Goal: Participate in discussion: Participate in discussion

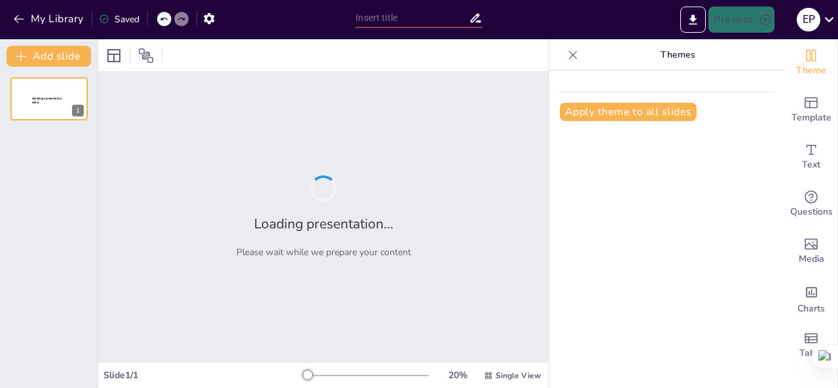
type input "Pentingnya Integrasi Pendidikan Lingkungan dalam Kurikulum Sekolah: Tinjauan Te…"
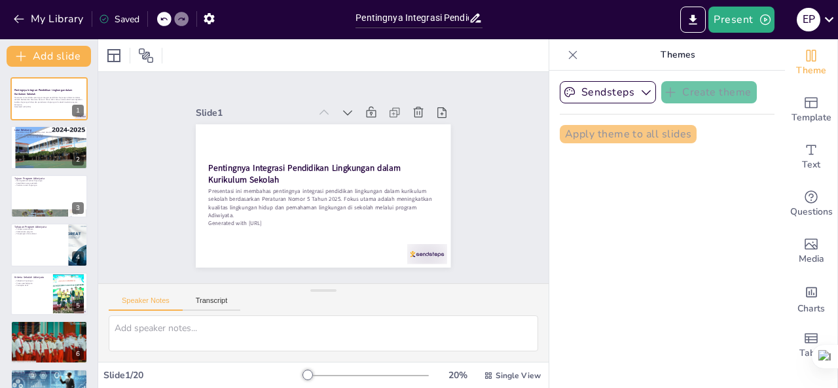
checkbox input "true"
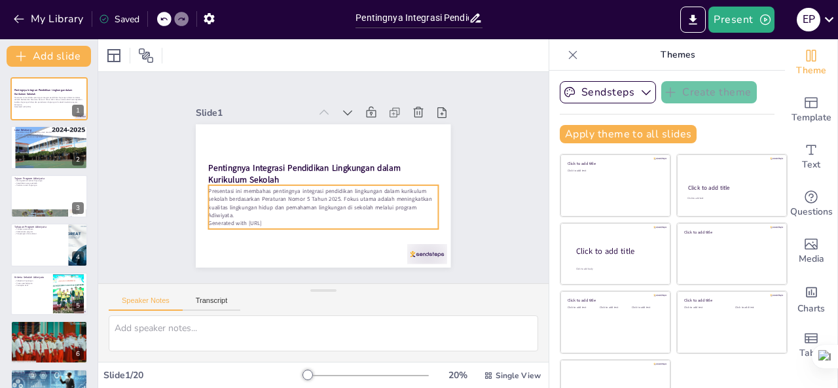
checkbox input "true"
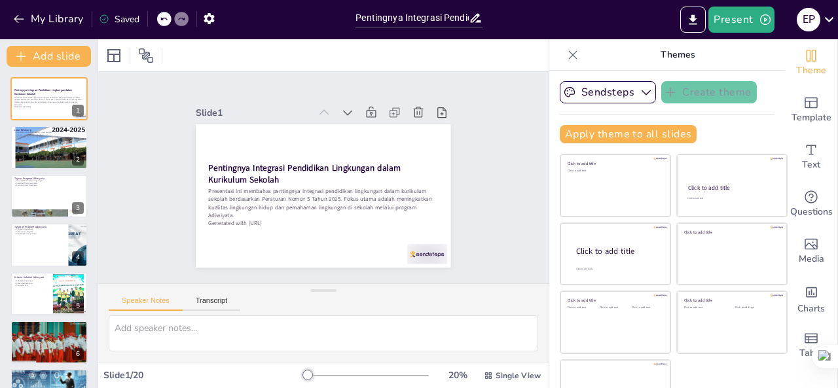
checkbox input "true"
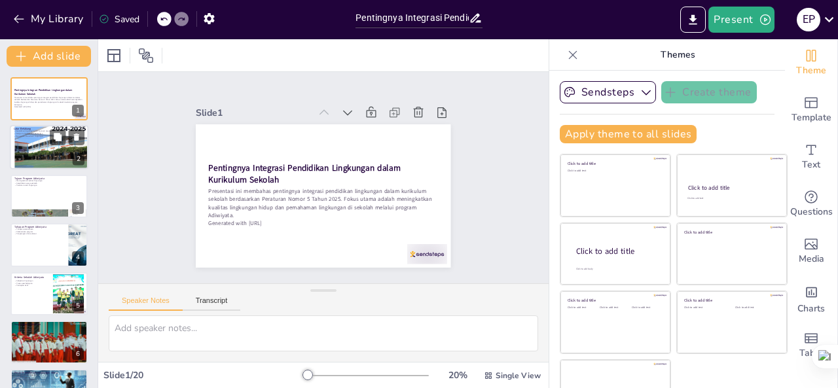
checkbox input "true"
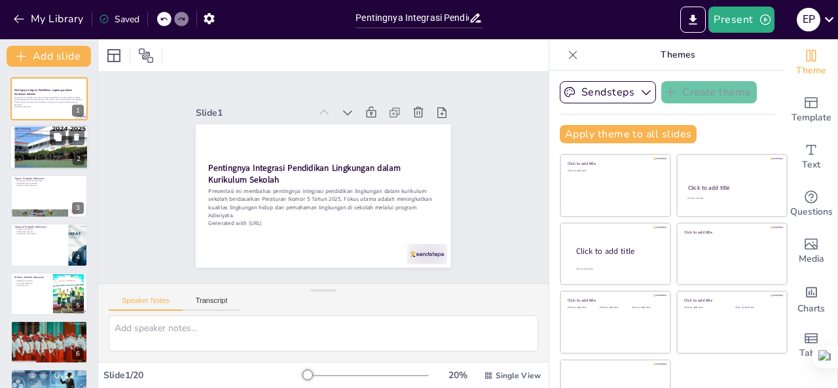
click at [43, 150] on div at bounding box center [49, 147] width 79 height 105
type textarea "Pendidikan lingkungan hidup berperan penting dalam membentuk karakter siswa yan…"
checkbox input "true"
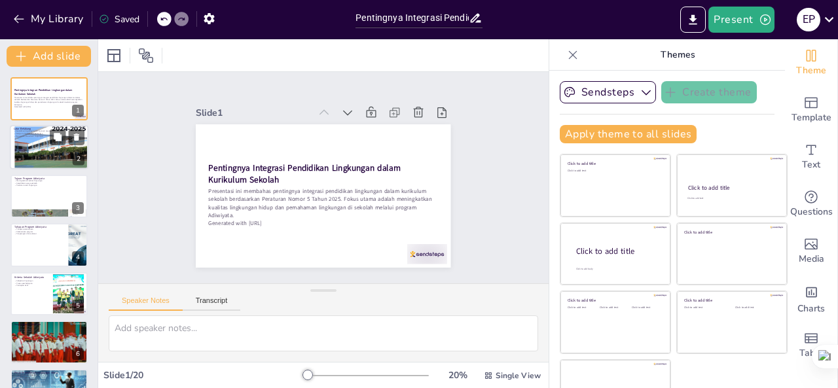
checkbox input "true"
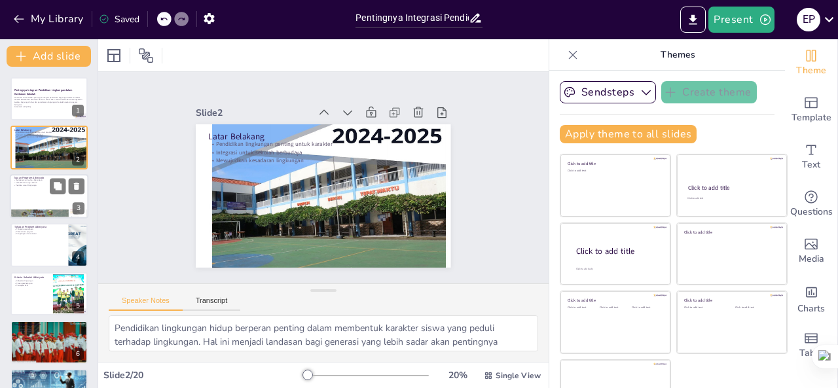
checkbox input "true"
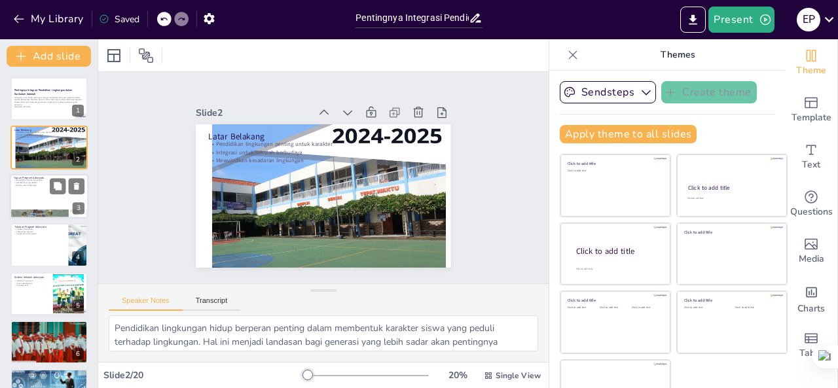
checkbox input "true"
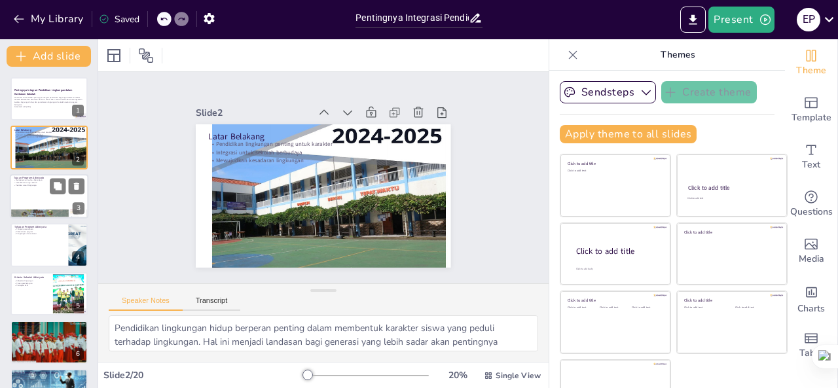
checkbox input "true"
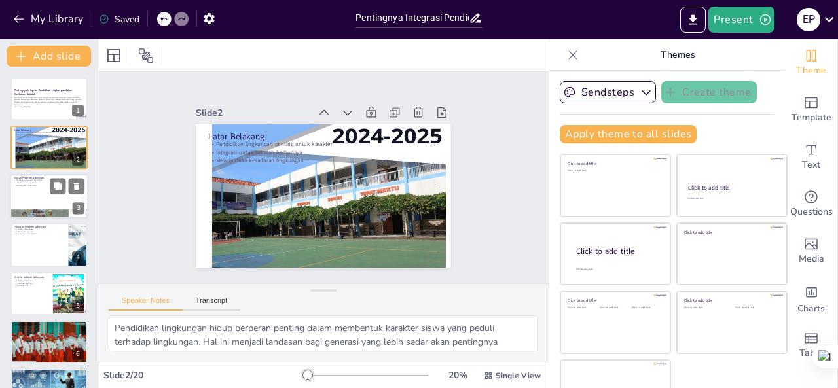
checkbox input "true"
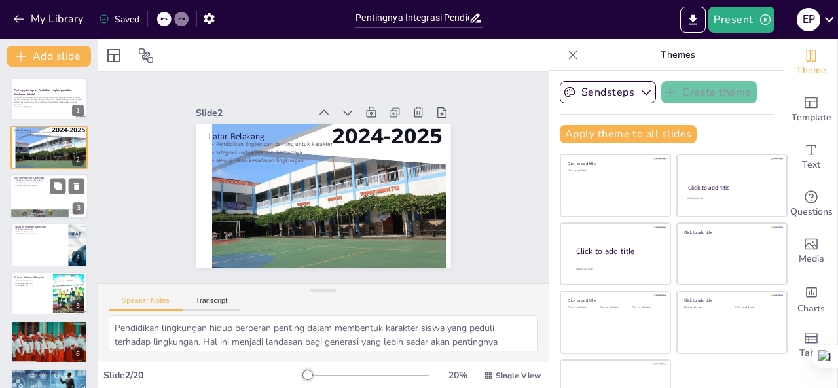
click at [45, 189] on div at bounding box center [49, 196] width 79 height 45
type textarea "Tujuan utama dari Program Adiwiyata adalah untuk meningkatkan kualitas lingkung…"
checkbox input "true"
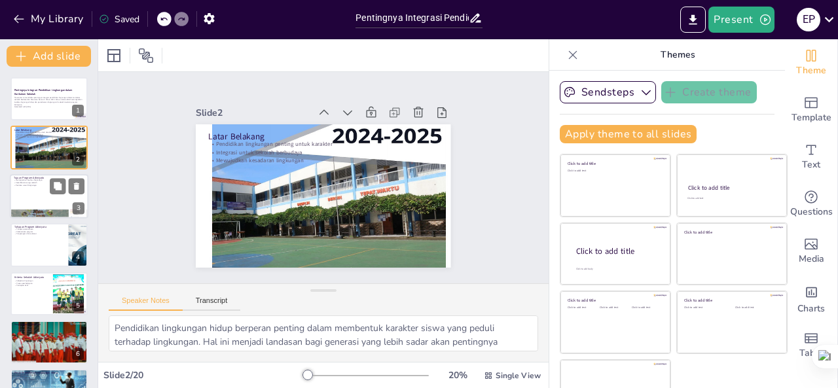
checkbox input "true"
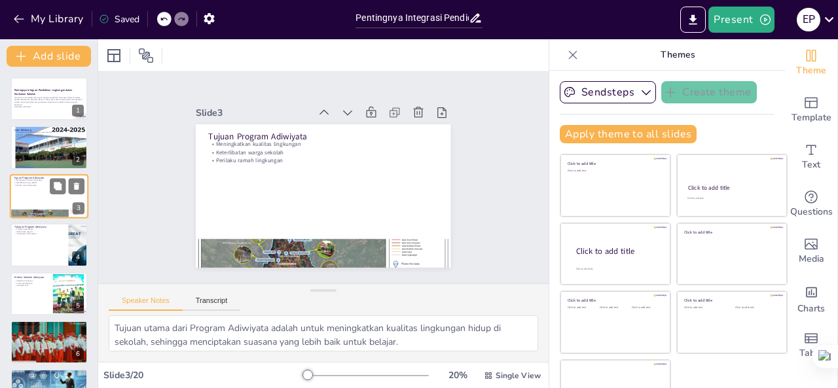
checkbox input "true"
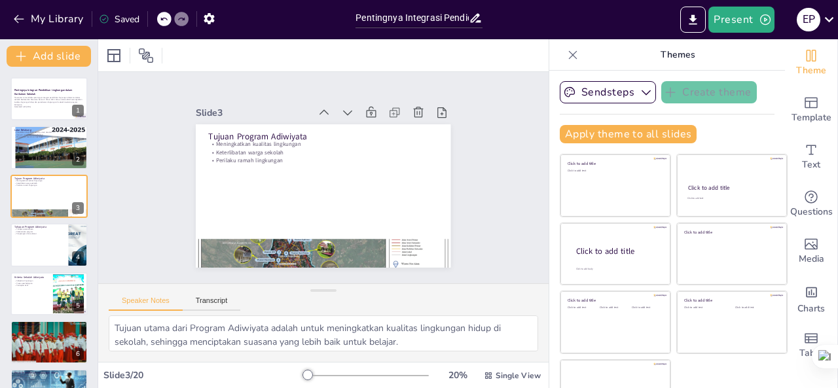
checkbox input "true"
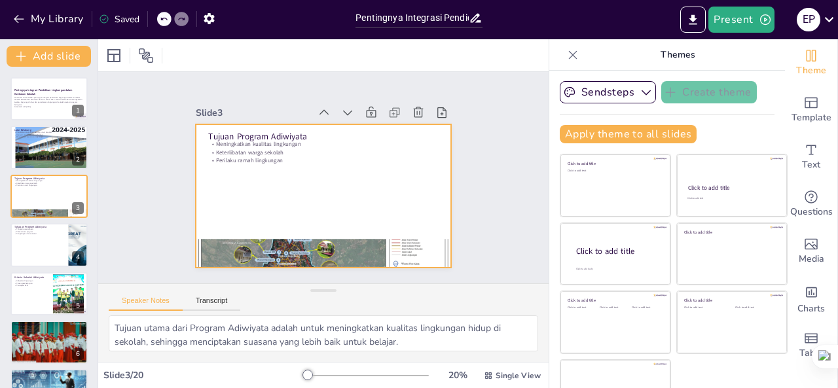
checkbox input "true"
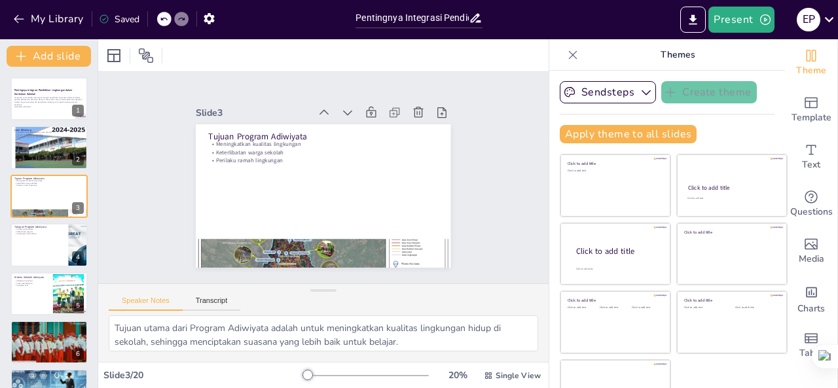
checkbox input "true"
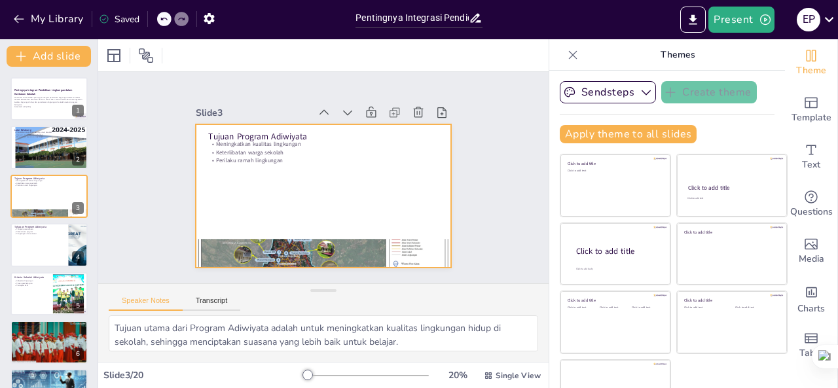
checkbox input "true"
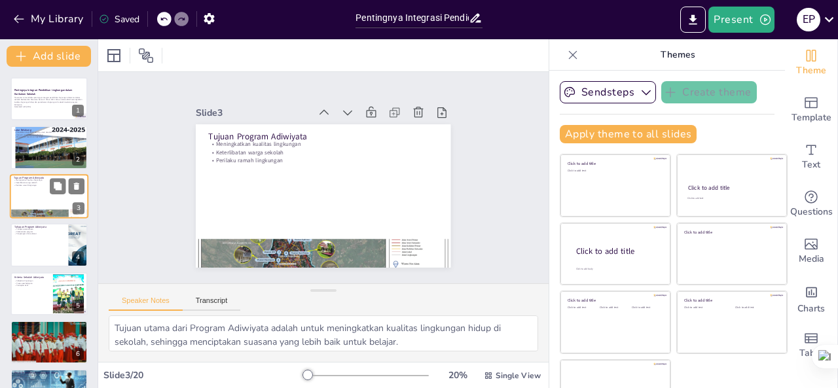
checkbox input "true"
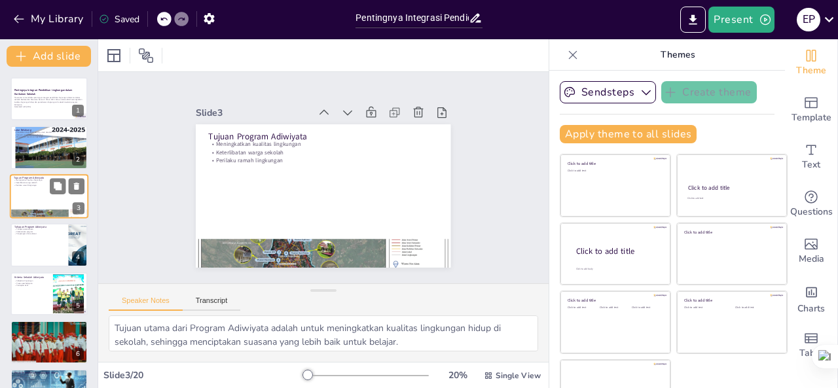
checkbox input "true"
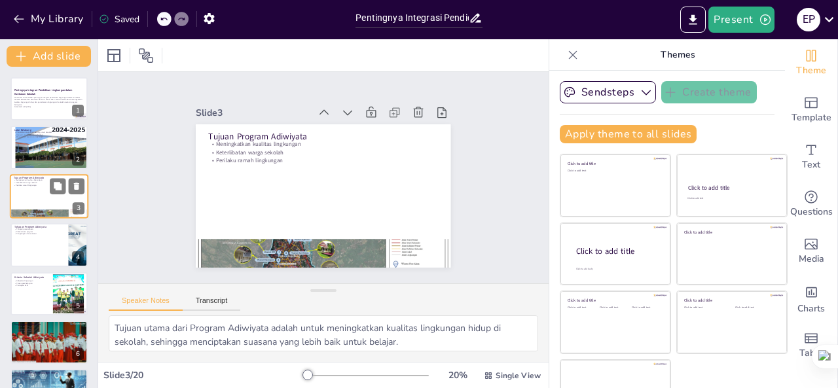
checkbox input "true"
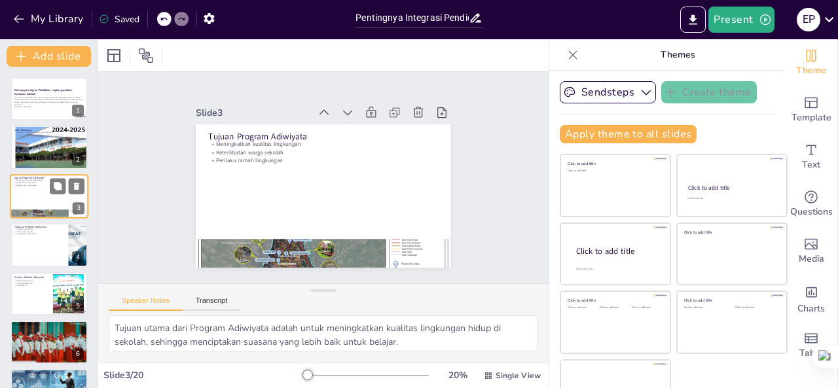
checkbox input "true"
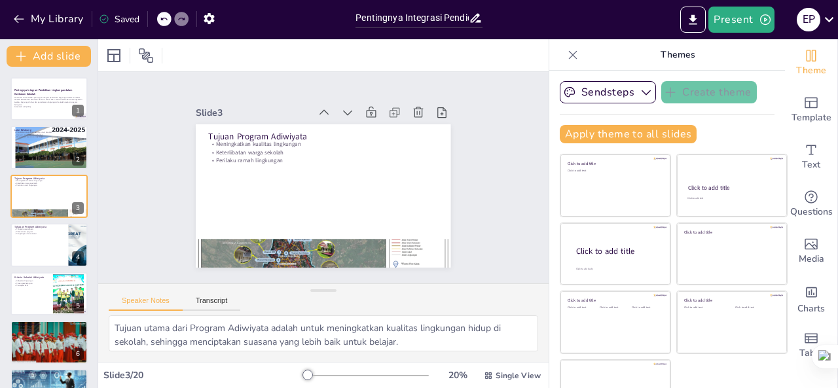
checkbox input "true"
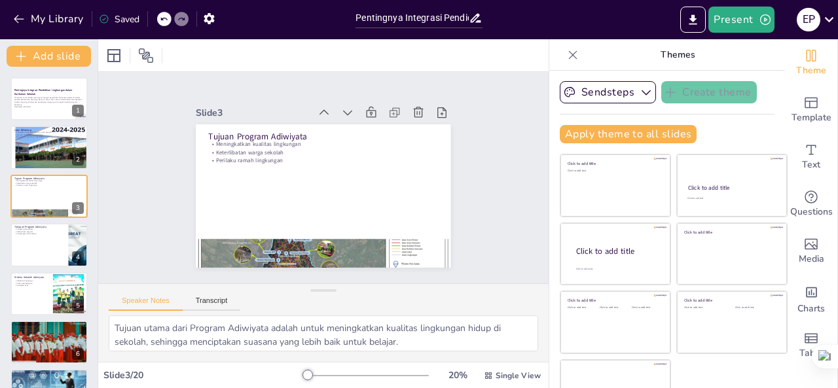
checkbox input "true"
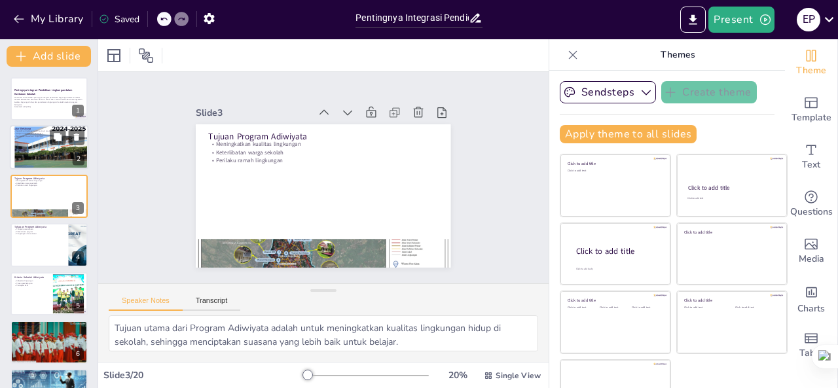
checkbox input "true"
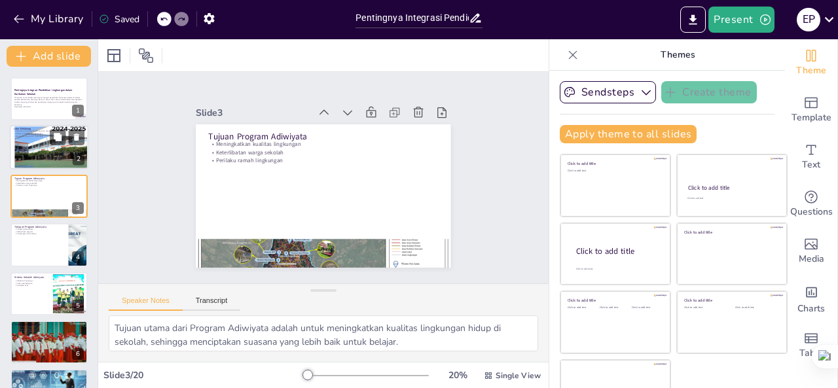
checkbox input "true"
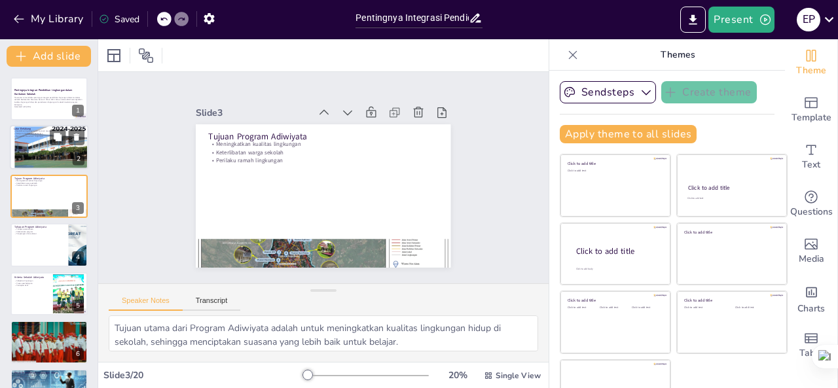
click at [33, 134] on p "Integrasi untuk sekolah berbudaya" at bounding box center [49, 134] width 71 height 3
type textarea "Pendidikan lingkungan hidup berperan penting dalam membentuk karakter siswa yan…"
checkbox input "true"
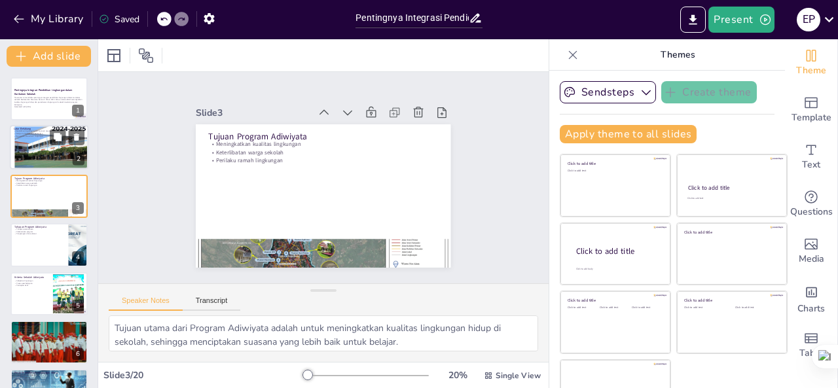
checkbox input "true"
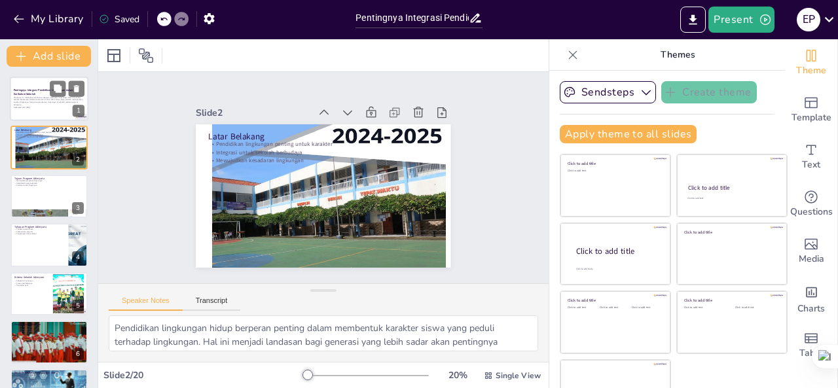
checkbox input "true"
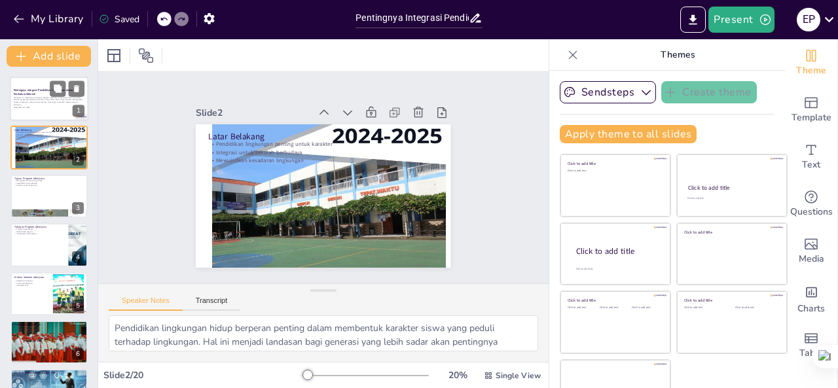
checkbox input "true"
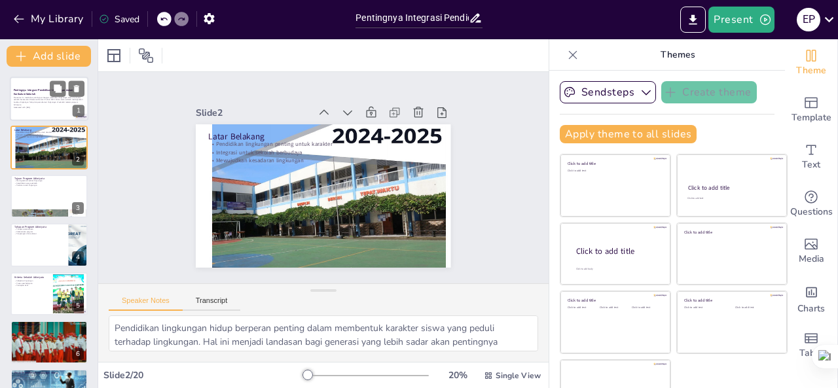
checkbox input "true"
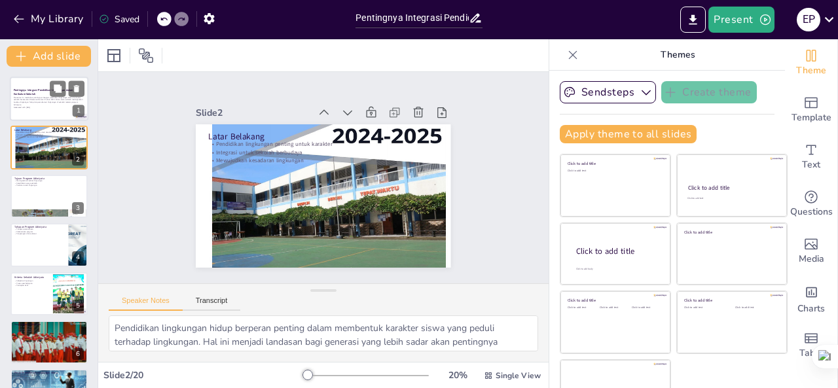
checkbox input "true"
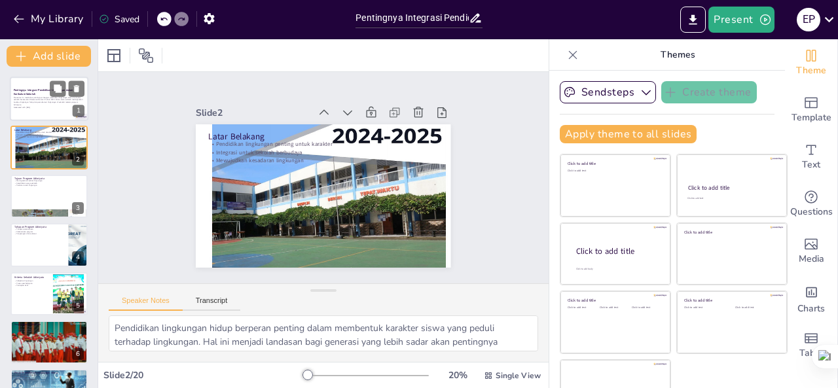
checkbox input "true"
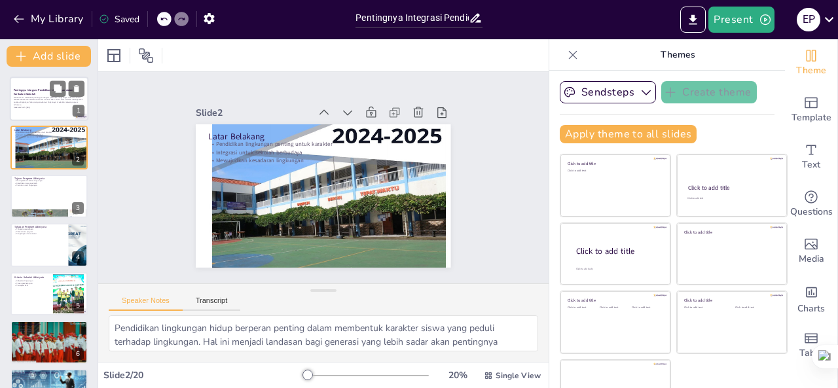
checkbox input "true"
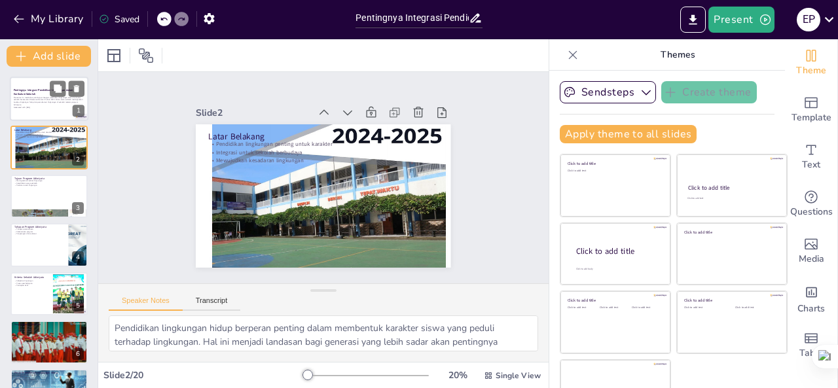
click at [37, 90] on strong "Pentingnya Integrasi Pendidikan Lingkungan dalam Kurikulum Sekolah" at bounding box center [44, 91] width 60 height 7
checkbox input "true"
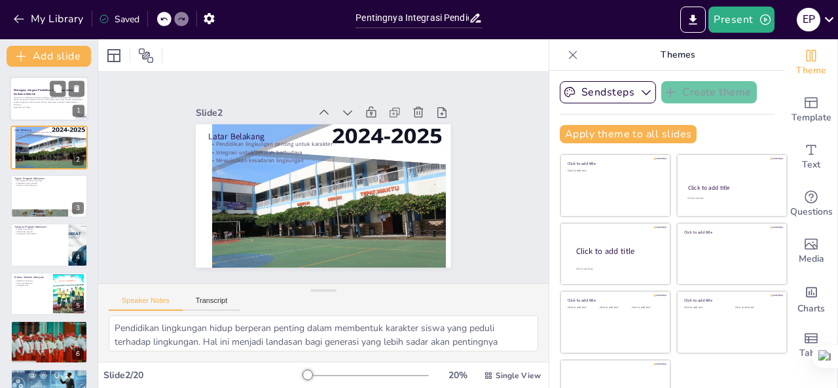
checkbox input "true"
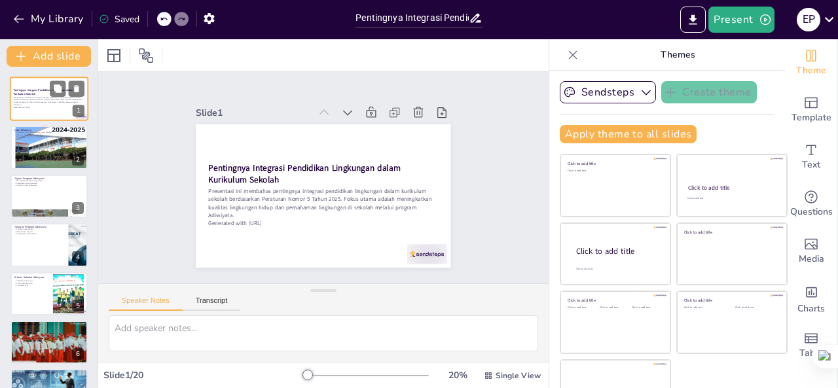
checkbox input "true"
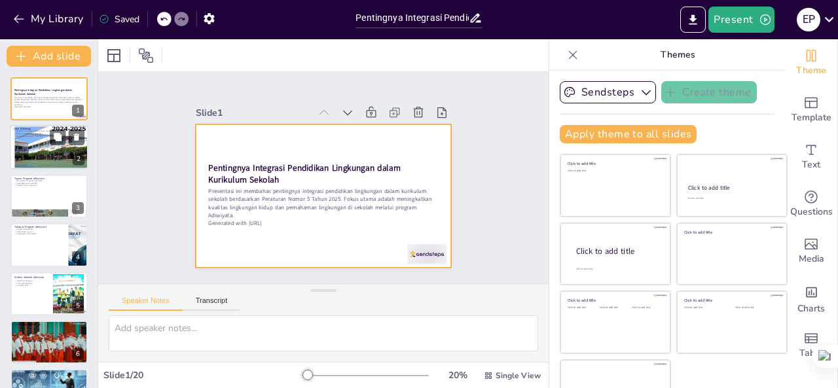
checkbox input "true"
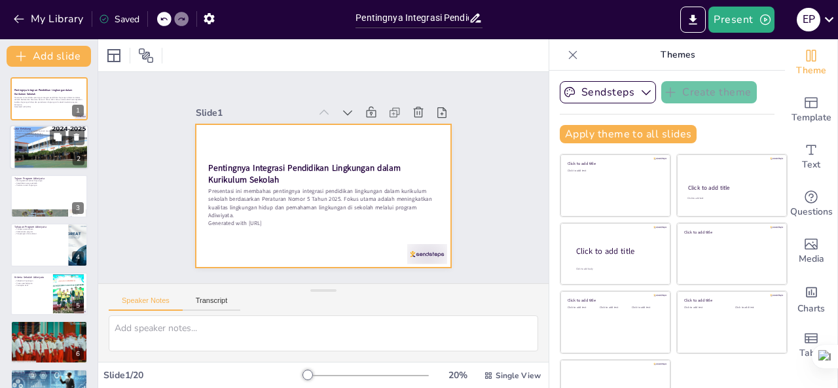
checkbox input "true"
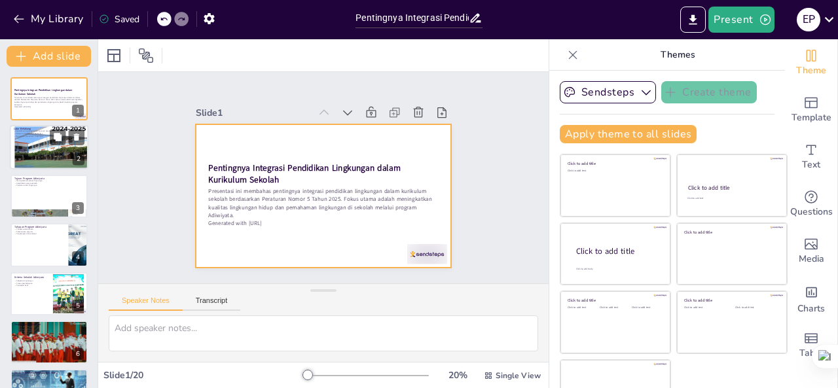
checkbox input "true"
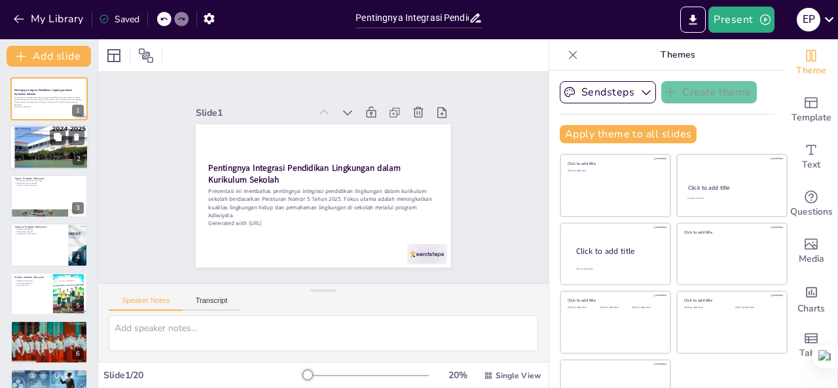
click at [31, 146] on div at bounding box center [49, 147] width 79 height 105
type textarea "Pendidikan lingkungan hidup berperan penting dalam membentuk karakter siswa yan…"
checkbox input "true"
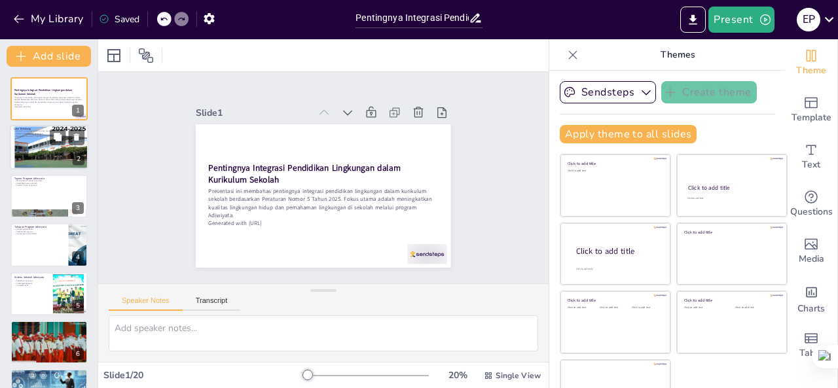
checkbox input "true"
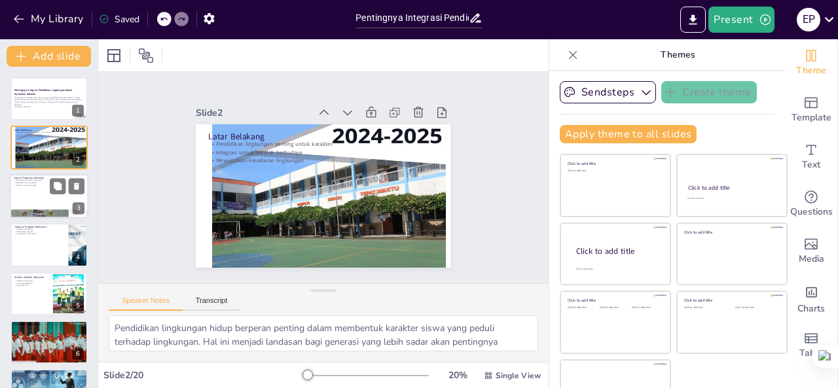
checkbox input "true"
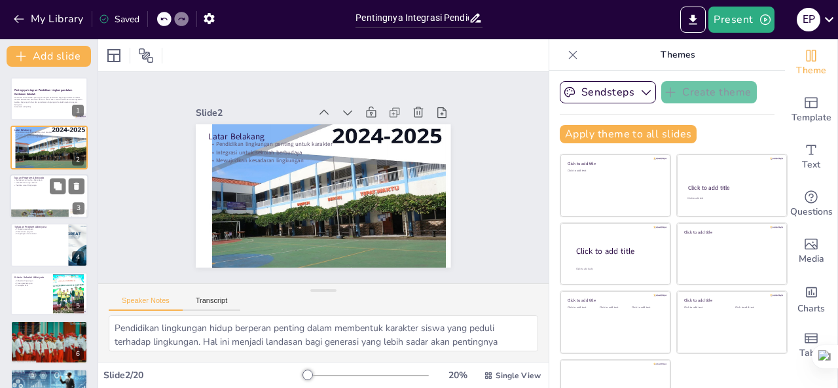
checkbox input "true"
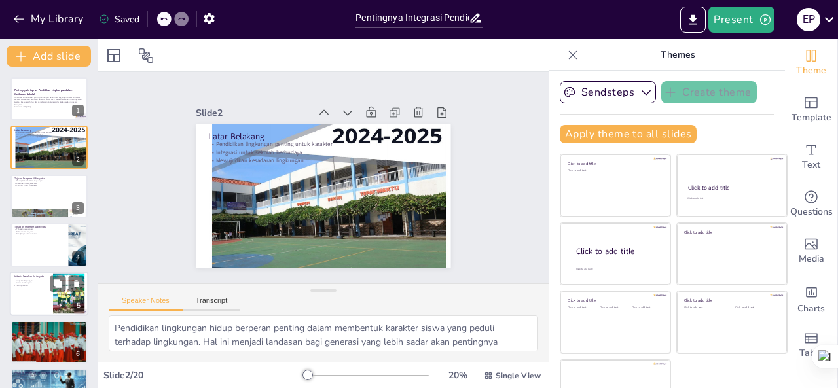
checkbox input "true"
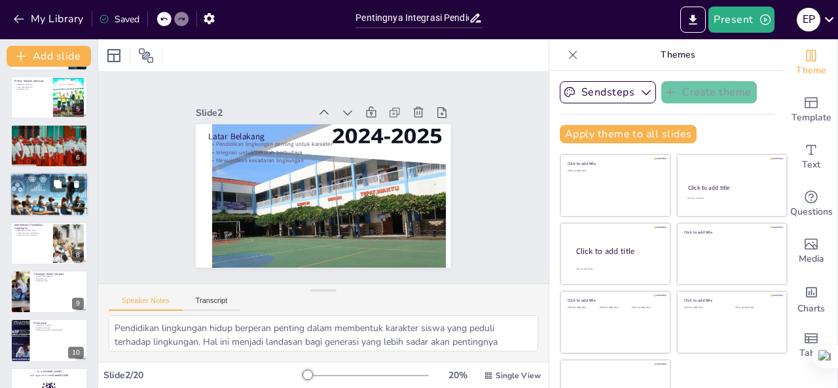
click at [42, 181] on p "Dukungan teknis" at bounding box center [49, 181] width 71 height 3
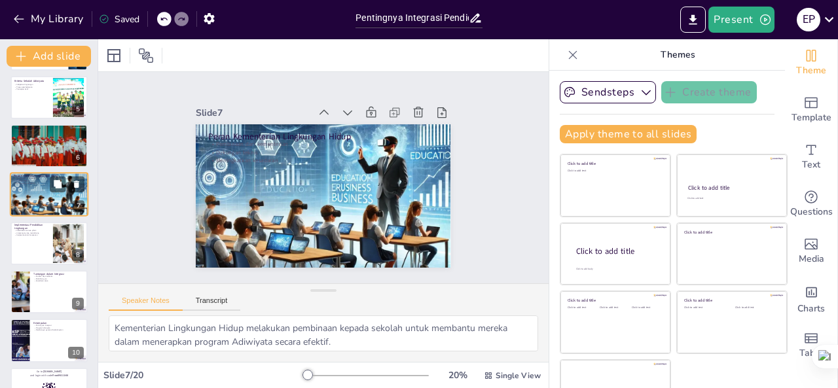
scroll to position [164, 0]
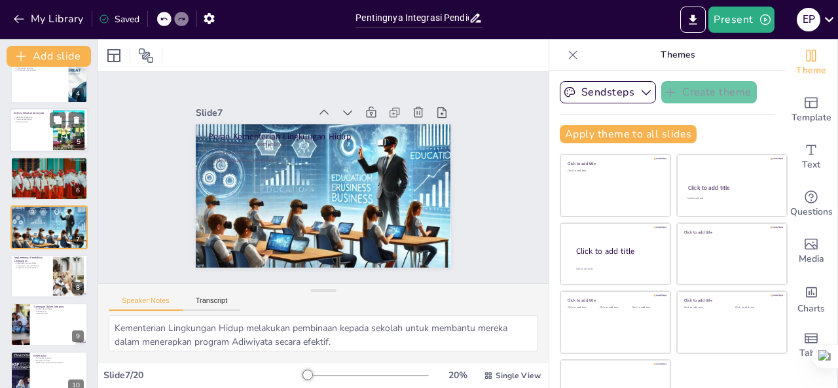
click at [34, 147] on div at bounding box center [49, 130] width 79 height 45
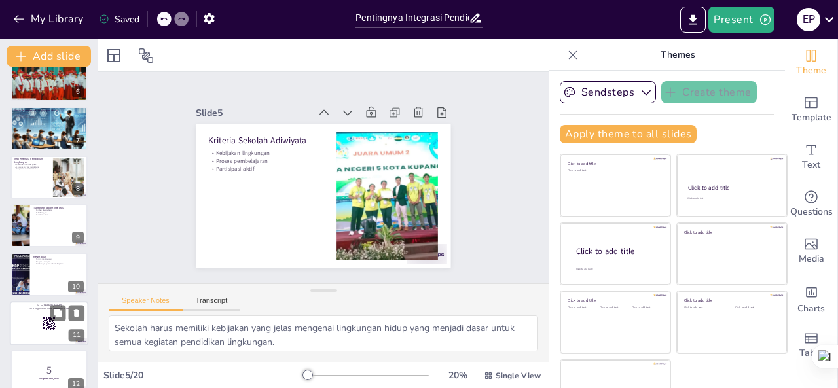
scroll to position [459, 0]
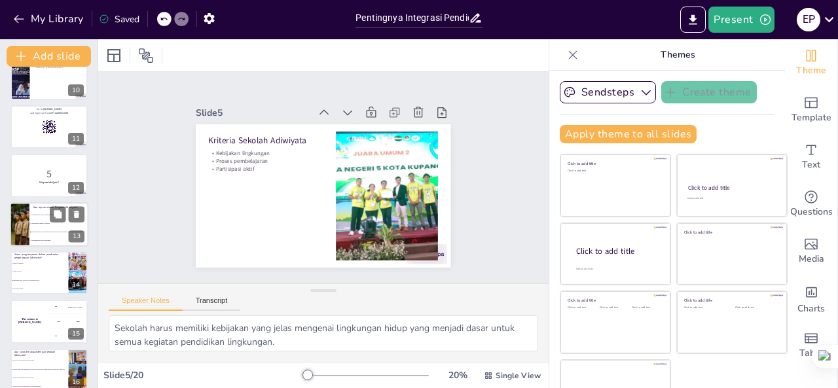
click at [41, 219] on li "Mengurangi sampah di sekolah" at bounding box center [58, 223] width 59 height 9
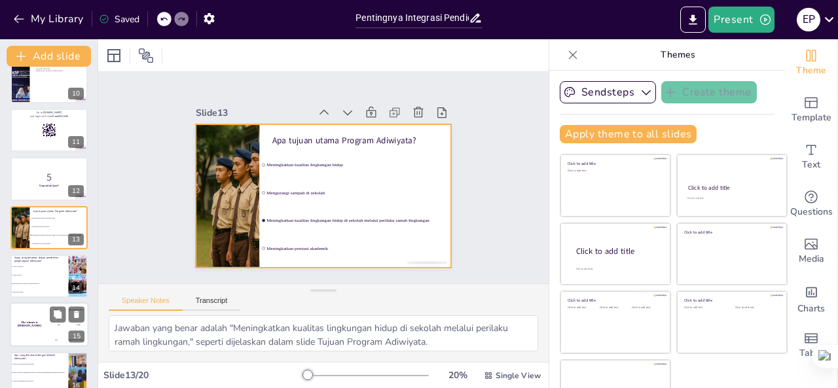
scroll to position [587, 0]
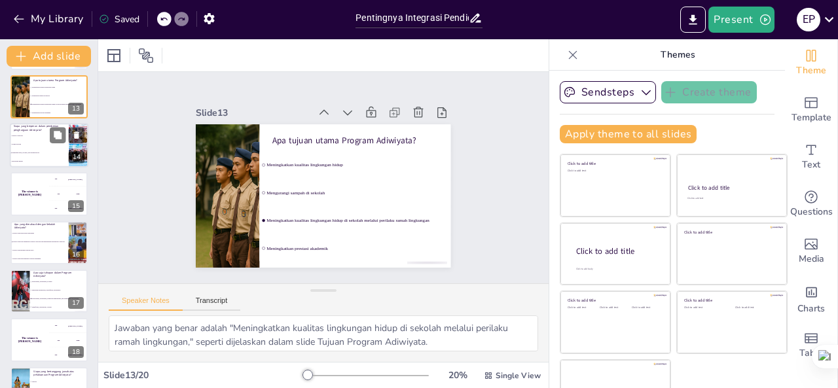
click at [34, 145] on span "Komite sekolah" at bounding box center [40, 144] width 56 height 2
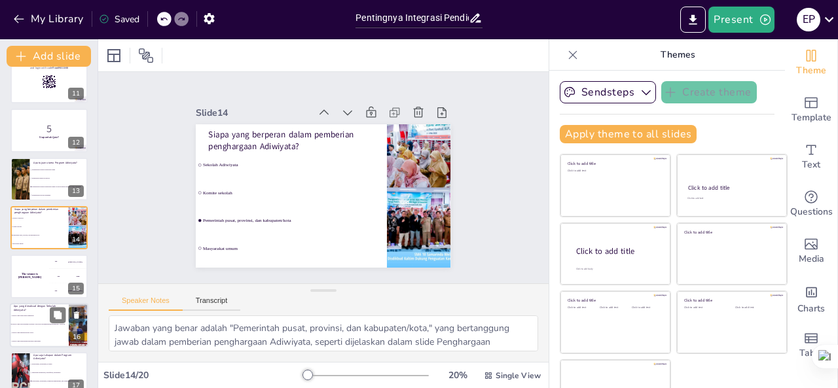
click at [43, 261] on div "The winner is [PERSON_NAME]" at bounding box center [29, 276] width 39 height 43
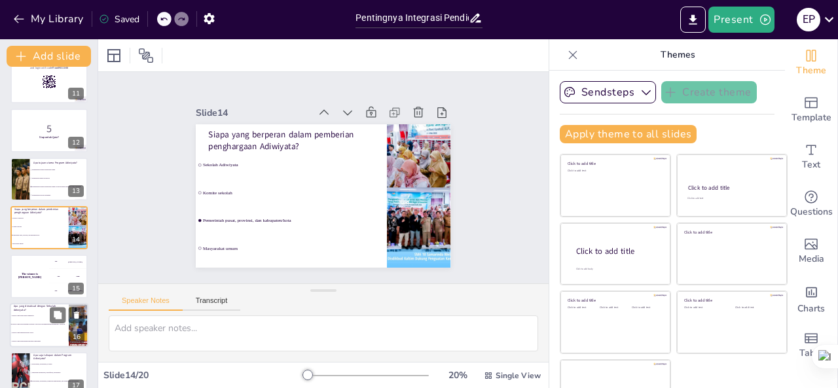
scroll to position [553, 0]
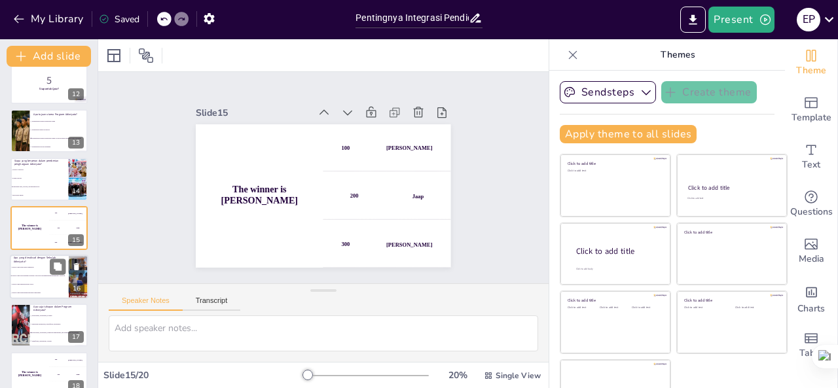
click at [41, 277] on li "Sekolah yang telah mengikuti Program Adiwiyata dan mendapatkan penghargaan Adiw…" at bounding box center [39, 276] width 59 height 9
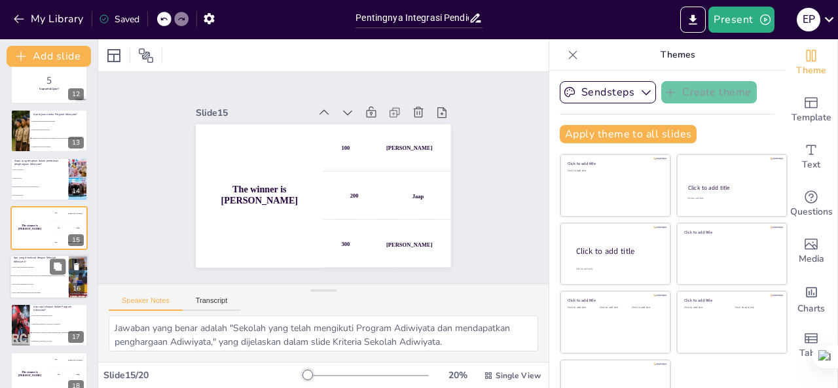
scroll to position [602, 0]
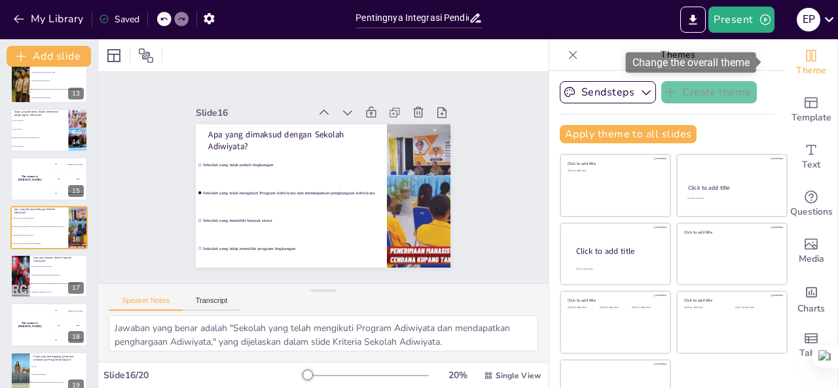
click at [802, 64] on span "Theme" at bounding box center [811, 71] width 30 height 14
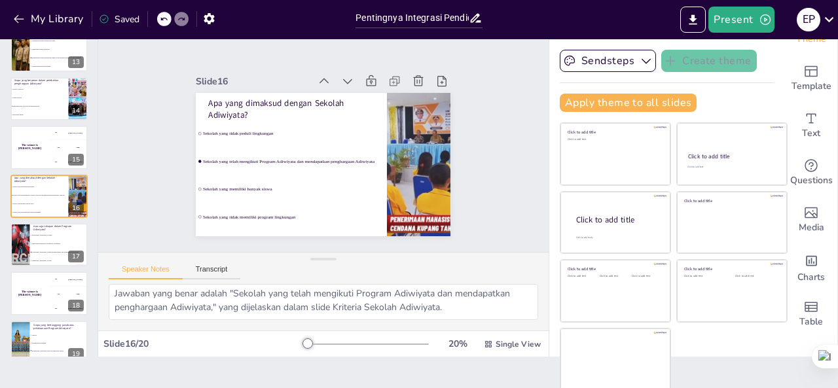
scroll to position [0, 0]
click at [41, 293] on h4 "The winner is [PERSON_NAME]" at bounding box center [29, 293] width 39 height 7
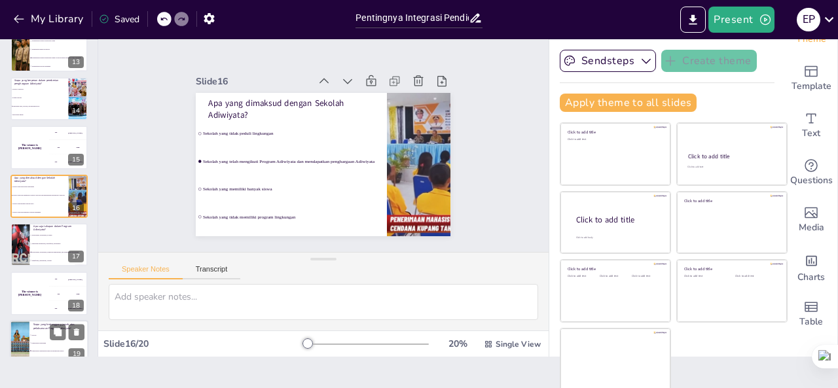
scroll to position [668, 0]
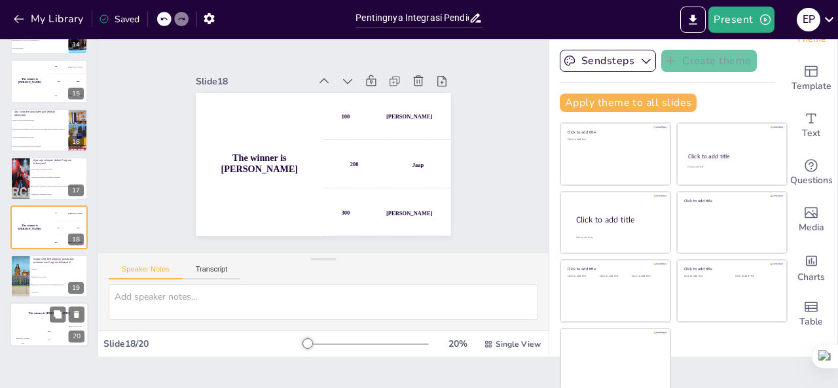
click at [35, 315] on h4 "The winner is [PERSON_NAME]" at bounding box center [49, 313] width 79 height 3
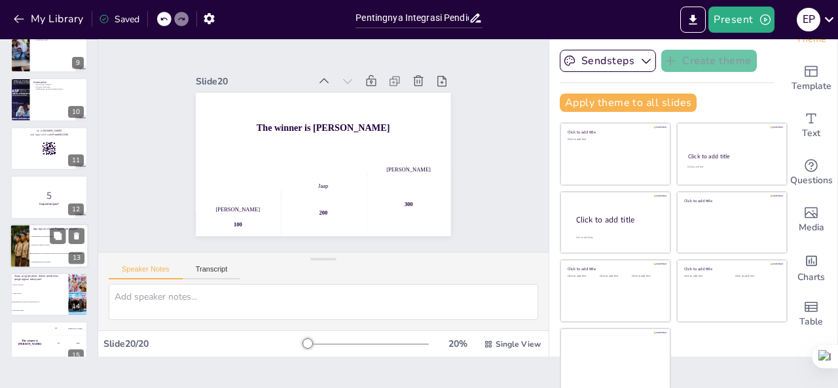
click at [42, 229] on p "Apa tujuan utama Program Adiwiyata?" at bounding box center [58, 229] width 51 height 4
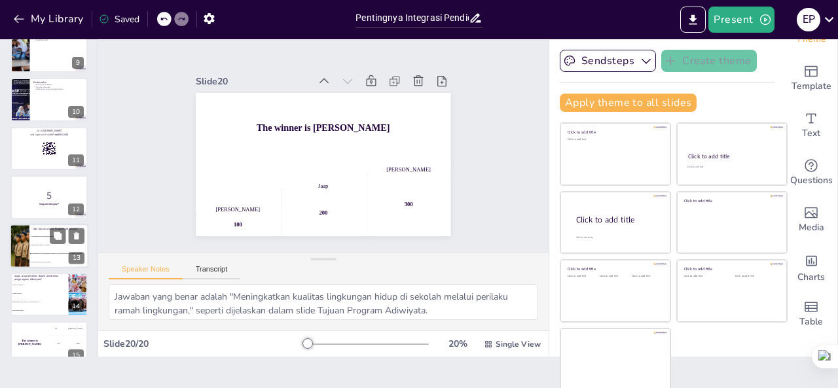
scroll to position [456, 0]
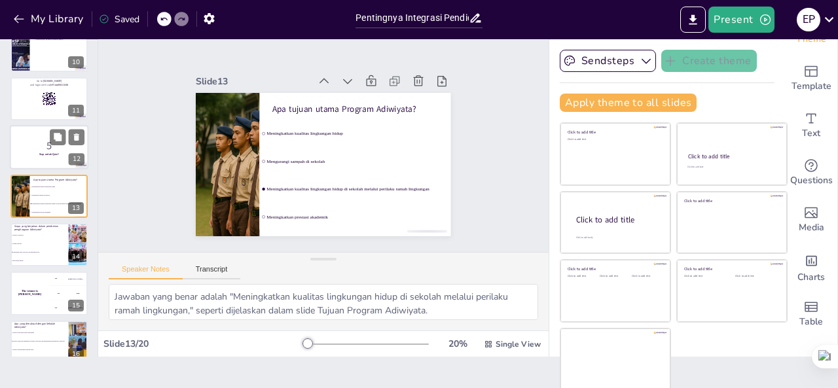
click at [54, 150] on p "5" at bounding box center [49, 146] width 71 height 14
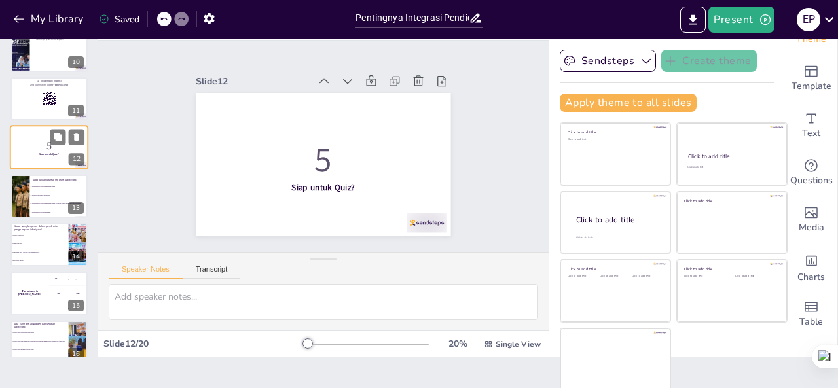
scroll to position [407, 0]
